Goal: Information Seeking & Learning: Learn about a topic

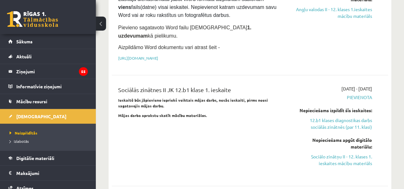
scroll to position [133, 0]
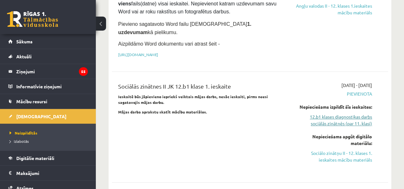
click at [349, 114] on link "12.b1 klases diagnostikas darbs sociālās zinātnēs (par 11. klasi)" at bounding box center [333, 120] width 78 height 13
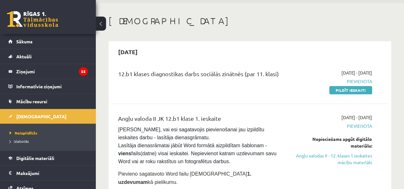
scroll to position [16, 0]
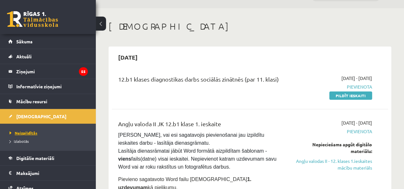
click at [31, 131] on span "Neizpildītās" at bounding box center [24, 133] width 28 height 5
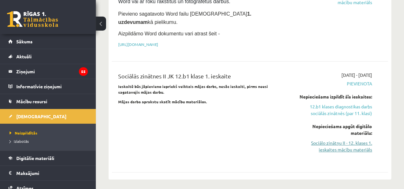
scroll to position [182, 0]
click at [350, 140] on link "Sociālo zinātņu II - 12. klases 1. ieskaites mācību materiāls" at bounding box center [333, 145] width 78 height 13
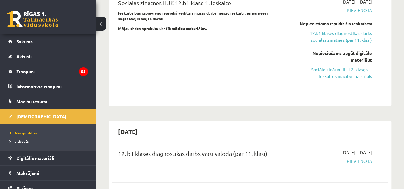
scroll to position [256, 0]
click at [334, 66] on link "Sociālo zinātņu II - 12. klases 1. ieskaites mācību materiāls" at bounding box center [333, 72] width 78 height 13
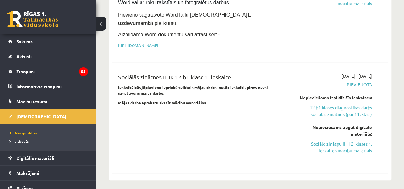
scroll to position [181, 0]
click at [342, 140] on link "Sociālo zinātņu II - 12. klases 1. ieskaites mācību materiāls" at bounding box center [333, 146] width 78 height 13
click at [340, 104] on link "12.b1 klases diagnostikas darbs sociālās zinātnēs (par 11. klasi)" at bounding box center [333, 110] width 78 height 13
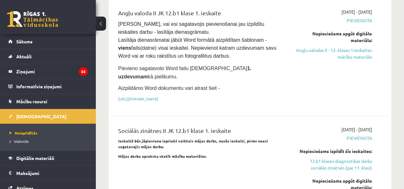
scroll to position [129, 0]
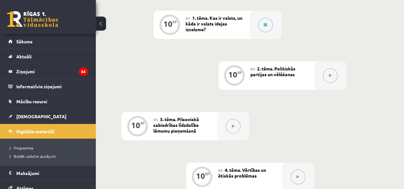
scroll to position [278, 0]
click at [28, 115] on span "[DEMOGRAPHIC_DATA]" at bounding box center [41, 117] width 50 height 6
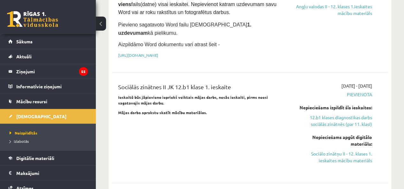
scroll to position [180, 0]
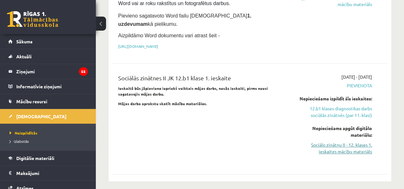
click at [348, 143] on link "Sociālo zinātņu II - 12. klases 1. ieskaites mācību materiāls" at bounding box center [333, 148] width 78 height 13
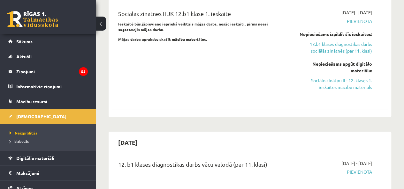
scroll to position [251, 0]
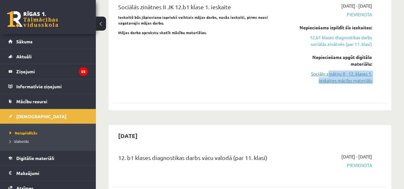
drag, startPoint x: 343, startPoint y: 74, endPoint x: 328, endPoint y: 65, distance: 17.7
click at [328, 65] on div "[DATE] - [DATE] [GEOGRAPHIC_DATA] Nepieciešams izpildīt šīs ieskaites: 12.b1 kl…" at bounding box center [333, 48] width 88 height 90
click at [328, 71] on link "Sociālo zinātņu II - 12. klases 1. ieskaites mācību materiāls" at bounding box center [333, 77] width 78 height 13
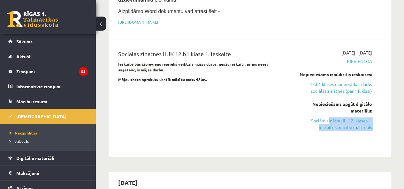
scroll to position [204, 0]
click at [325, 81] on link "12.b1 klases diagnostikas darbs sociālās zinātnēs (par 11. klasi)" at bounding box center [333, 87] width 78 height 13
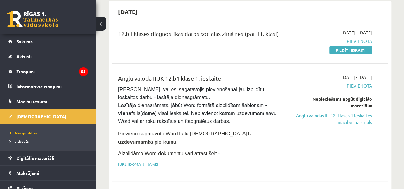
scroll to position [62, 0]
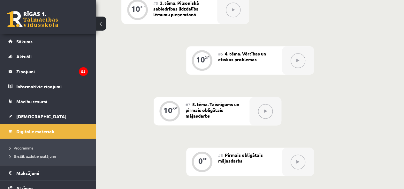
scroll to position [393, 0]
click at [258, 121] on div at bounding box center [265, 112] width 32 height 28
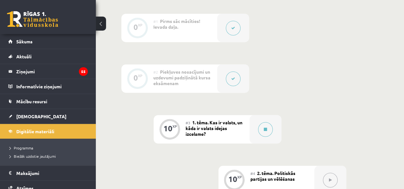
scroll to position [171, 0]
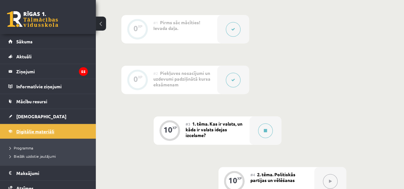
click at [33, 132] on span "Digitālie materiāli" at bounding box center [35, 132] width 38 height 6
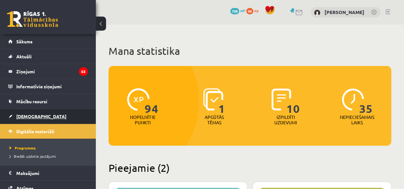
click at [32, 112] on link "[DEMOGRAPHIC_DATA]" at bounding box center [47, 116] width 79 height 15
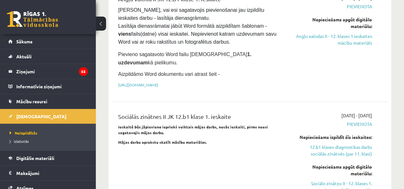
scroll to position [140, 0]
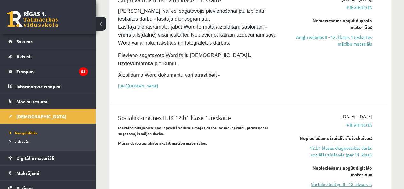
click at [339, 181] on link "Sociālo zinātņu II - 12. klases 1. ieskaites mācību materiāls" at bounding box center [333, 187] width 78 height 13
click at [339, 147] on link "12.b1 klases diagnostikas darbs sociālās zinātnēs (par 11. klasi)" at bounding box center [333, 151] width 78 height 13
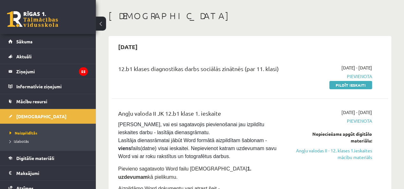
scroll to position [26, 0]
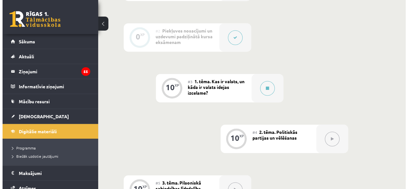
scroll to position [215, 0]
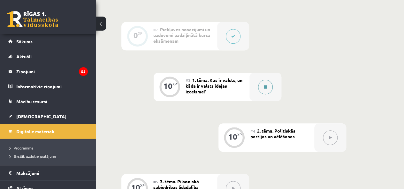
click at [267, 90] on button at bounding box center [265, 87] width 15 height 15
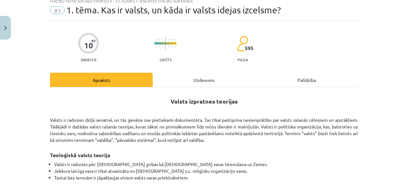
scroll to position [0, 0]
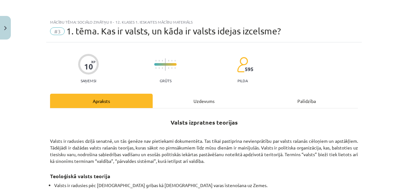
click at [189, 124] on strong "Valsts izpratnes teorijas" at bounding box center [204, 122] width 67 height 7
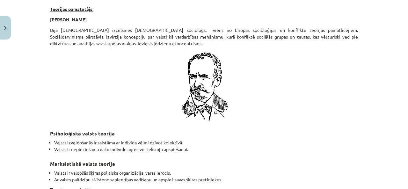
scroll to position [1119, 0]
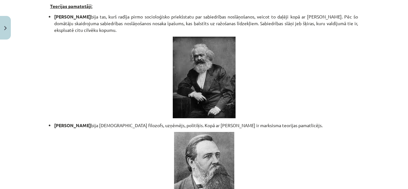
click at [239, 122] on li "Fridrihs Engelss bija vācu filozofs, uzņēmējs, politiķis. Kopā ar Kārli Marksu …" at bounding box center [206, 125] width 304 height 7
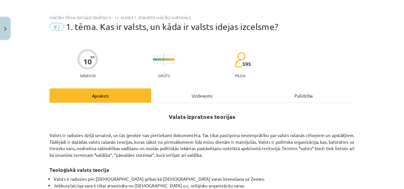
scroll to position [0, 0]
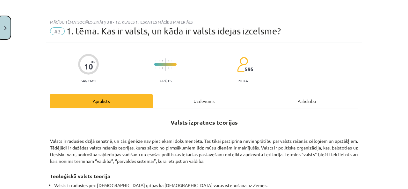
click at [10, 24] on button "Close" at bounding box center [5, 28] width 11 height 24
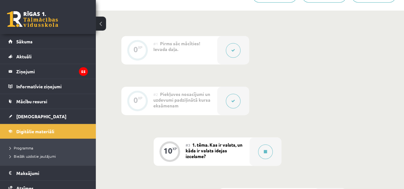
scroll to position [151, 0]
click at [22, 117] on span "[DEMOGRAPHIC_DATA]" at bounding box center [41, 117] width 50 height 6
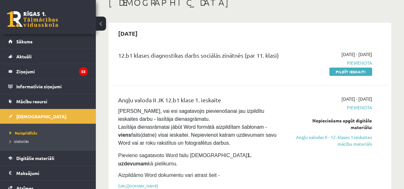
scroll to position [40, 0]
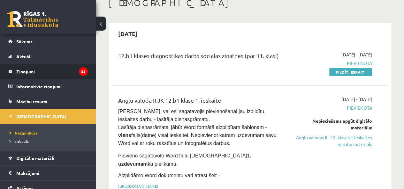
click at [25, 65] on legend "Ziņojumi 55" at bounding box center [51, 71] width 71 height 15
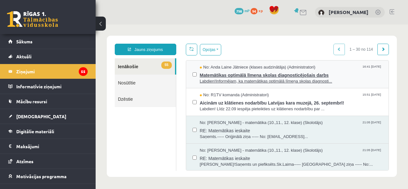
click at [225, 78] on span "Labdien!Informējam, ka matemātikas optimālā līmeņa skolas diagnosti..." at bounding box center [291, 81] width 183 height 6
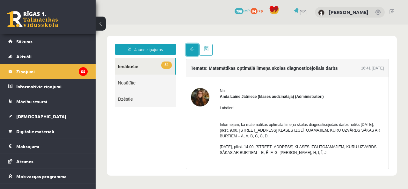
click at [190, 51] on span at bounding box center [192, 49] width 4 height 4
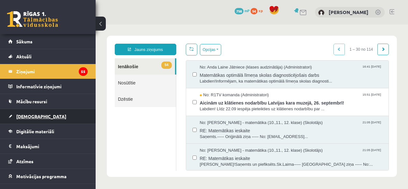
click at [27, 118] on span "[DEMOGRAPHIC_DATA]" at bounding box center [41, 117] width 50 height 6
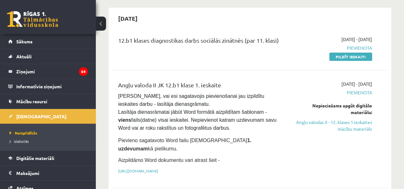
scroll to position [56, 0]
